Goal: Task Accomplishment & Management: Manage account settings

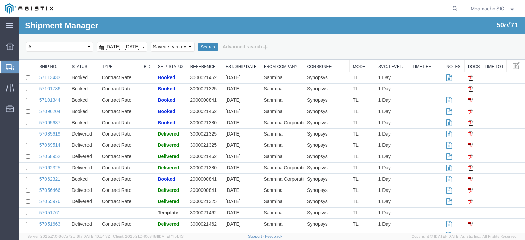
click at [218, 45] on button "Search" at bounding box center [207, 47] width 19 height 9
click at [218, 47] on button "Search" at bounding box center [207, 47] width 19 height 9
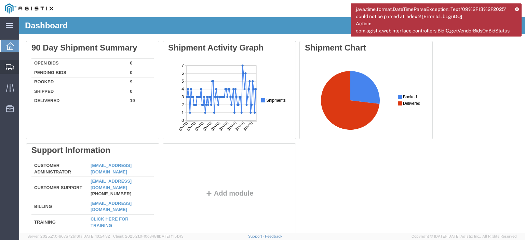
click at [13, 65] on icon at bounding box center [10, 67] width 8 height 6
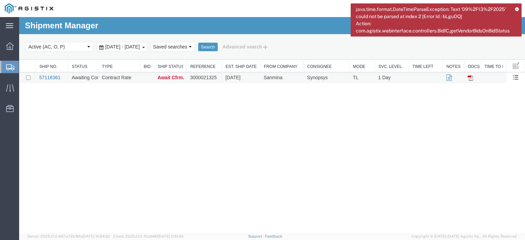
click at [50, 79] on link "57116361" at bounding box center [49, 77] width 21 height 5
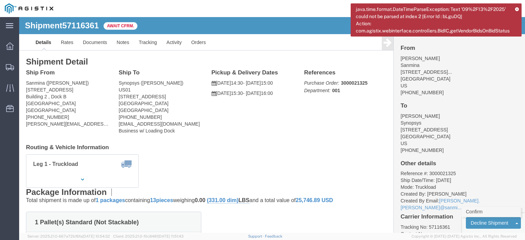
click link "Confirm"
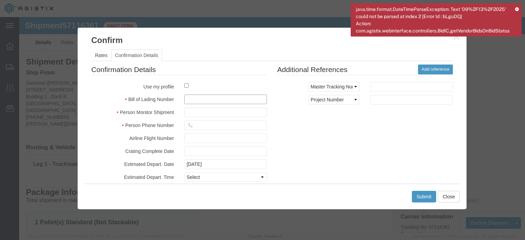
click input "text"
paste input "1001008021"
type input "1001008021"
type input "MARIA CAMACHO"
type input "4084571280"
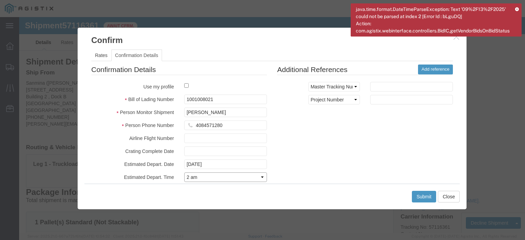
select select "1400"
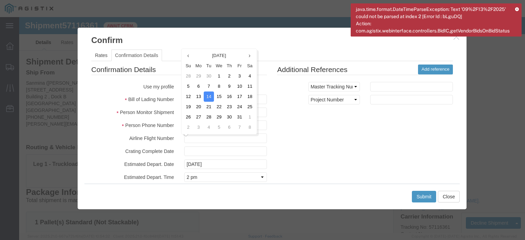
scroll to position [49, 0]
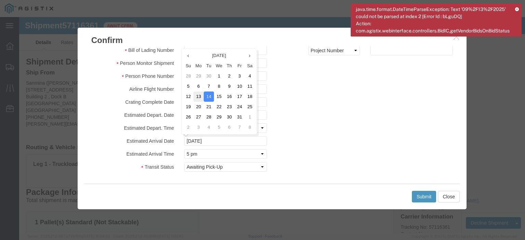
click td "13"
type input "10/13/2025"
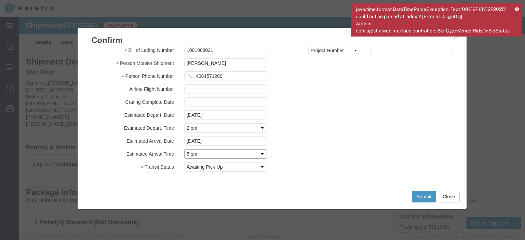
click select "Select Midnight 1 am 2 am 3 am 4 am 5 am 6 am 7 am 8 am 9 am 10 am 11 am 12 Noo…"
select select "1600"
click select "Select Midnight 1 am 2 am 3 am 4 am 5 am 6 am 7 am 8 am 9 am 10 am 11 am 12 Noo…"
click button "Submit"
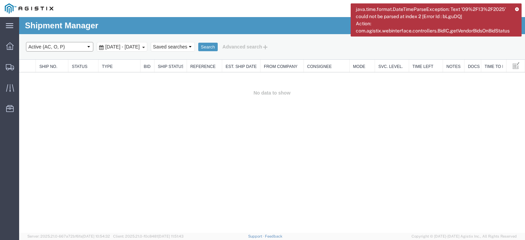
click at [51, 45] on select "Select status Active (AC, O, P) All Approved Awaiting Confirmation (AC) Booked …" at bounding box center [59, 47] width 67 height 10
select select "BOOK"
click at [26, 42] on select "Select status Active (AC, O, P) All Approved Awaiting Confirmation (AC) Booked …" at bounding box center [59, 47] width 67 height 10
click at [218, 48] on button "Search" at bounding box center [207, 47] width 19 height 9
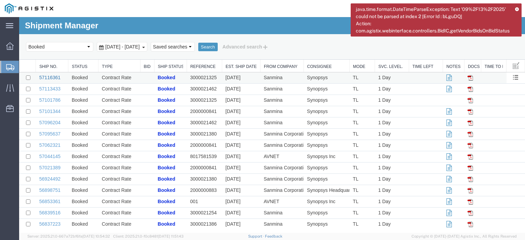
click at [49, 78] on link "57116361" at bounding box center [49, 77] width 21 height 5
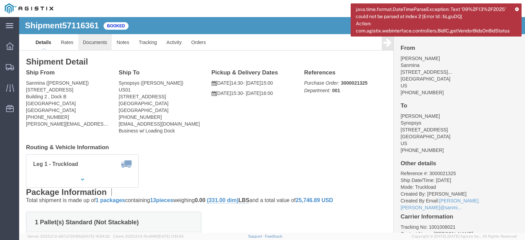
click link "Documents"
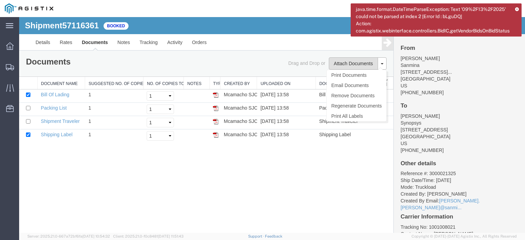
click at [345, 64] on button "Attach Documents" at bounding box center [353, 63] width 49 height 12
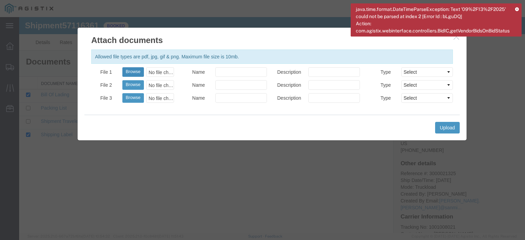
click at [131, 71] on button "Browse" at bounding box center [133, 72] width 22 height 10
type input "C:\fakepath\1001008021.pdf"
click at [225, 77] on div "Name" at bounding box center [225, 73] width 93 height 13
click at [225, 72] on input "Name" at bounding box center [241, 72] width 52 height 10
type input "AIRGROUP"
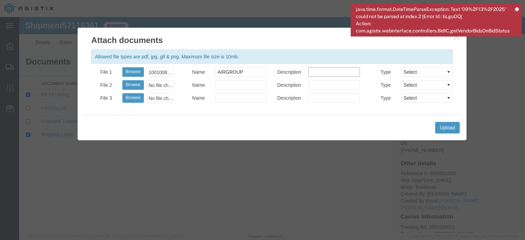
click at [319, 70] on input "Description" at bounding box center [334, 72] width 52 height 10
type input "HAWB"
click at [414, 70] on select "Select AWB Label Bill of Lading/Air Waybill Certificate of Origin (English) Cla…" at bounding box center [427, 72] width 52 height 10
select select "BILL_OF_LADING"
click at [401, 67] on select "Select AWB Label Bill of Lading/Air Waybill Certificate of Origin (English) Cla…" at bounding box center [427, 72] width 52 height 10
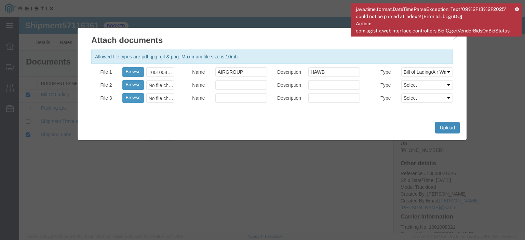
click at [439, 127] on button "Upload" at bounding box center [447, 128] width 25 height 12
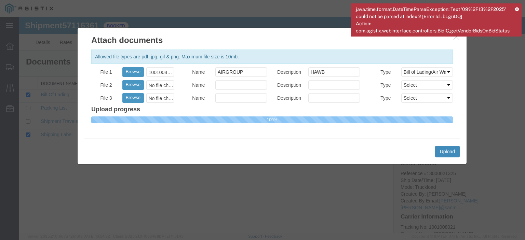
select select
